Goal: Task Accomplishment & Management: Complete application form

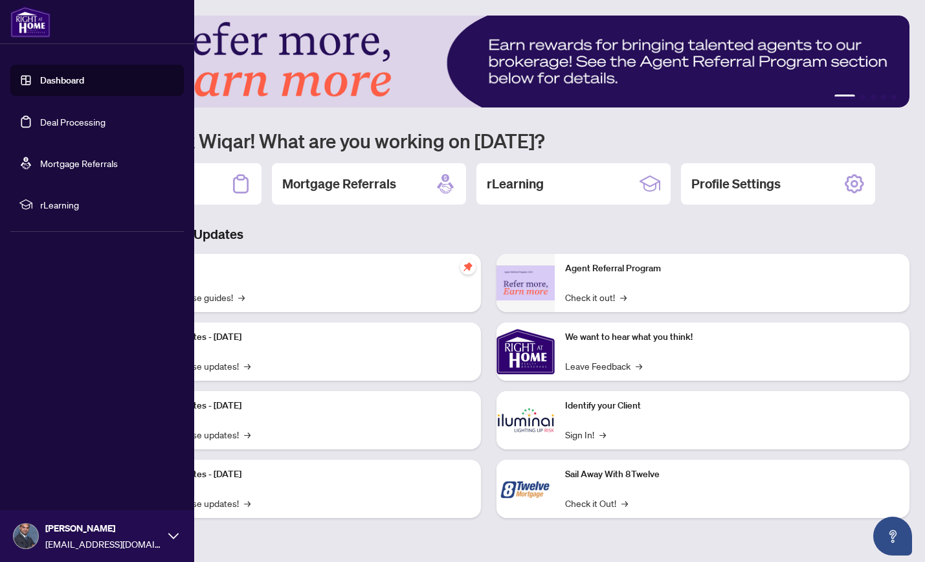
click at [76, 123] on link "Deal Processing" at bounding box center [72, 122] width 65 height 12
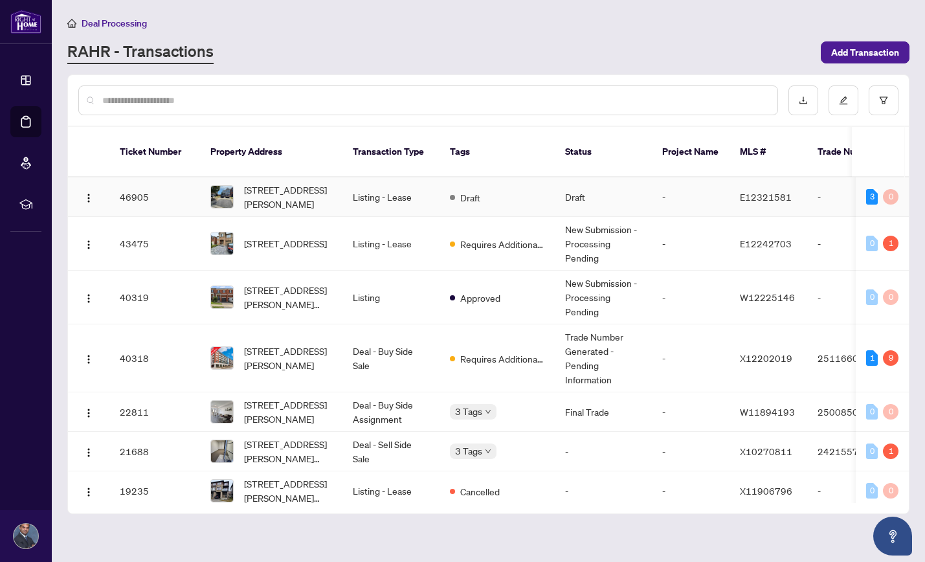
click at [606, 178] on td "Draft" at bounding box center [603, 196] width 97 height 39
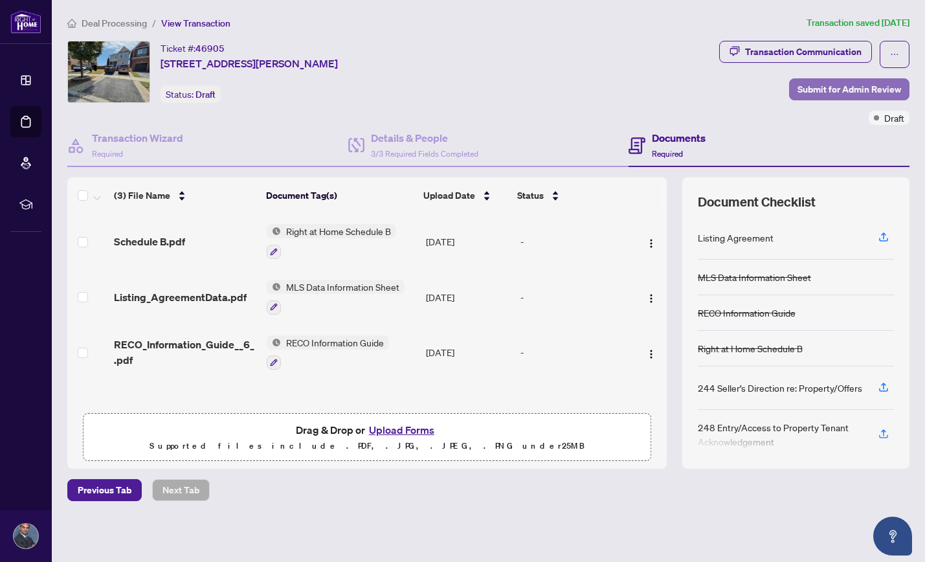
click at [853, 89] on span "Submit for Admin Review" at bounding box center [850, 89] width 104 height 21
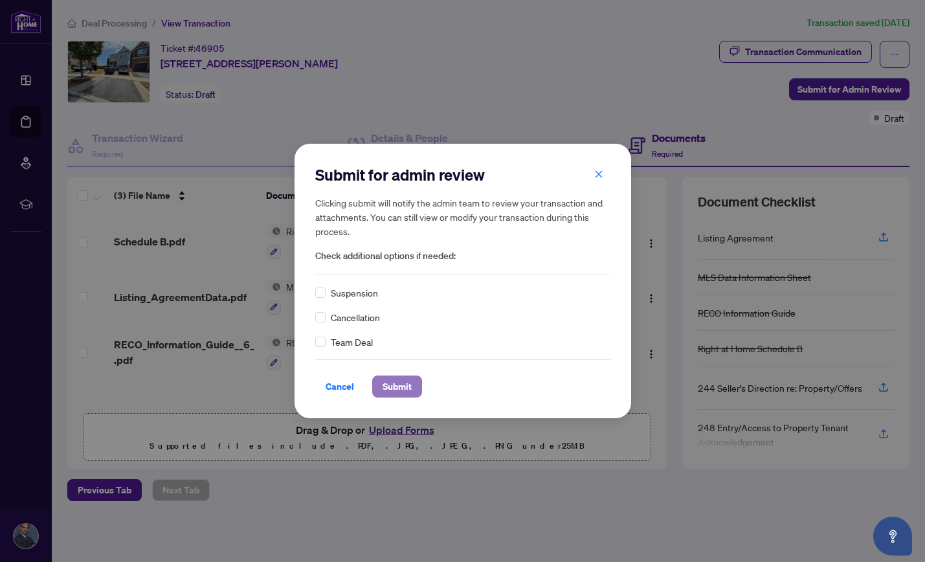
click at [403, 386] on span "Submit" at bounding box center [397, 386] width 29 height 21
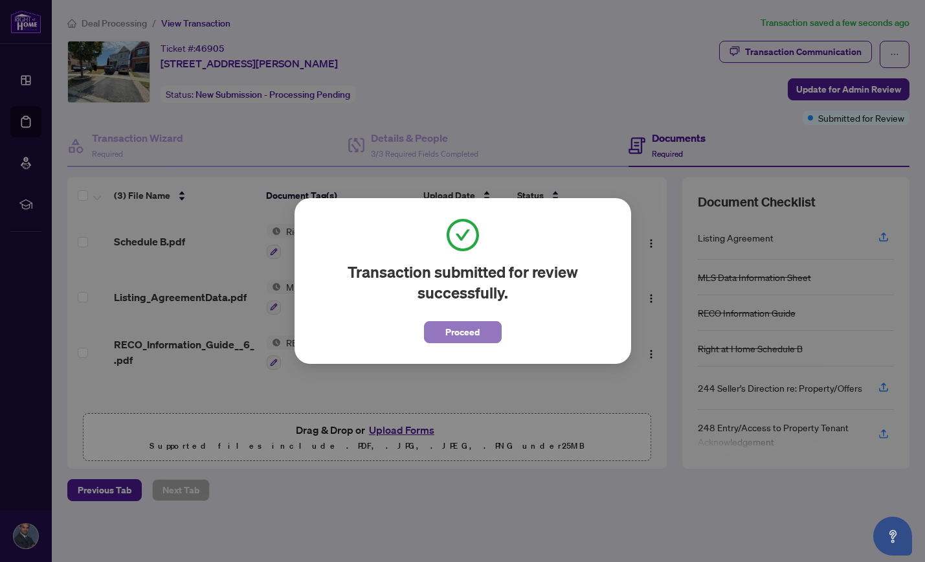
click at [459, 333] on span "Proceed" at bounding box center [462, 332] width 34 height 21
